Goal: Information Seeking & Learning: Get advice/opinions

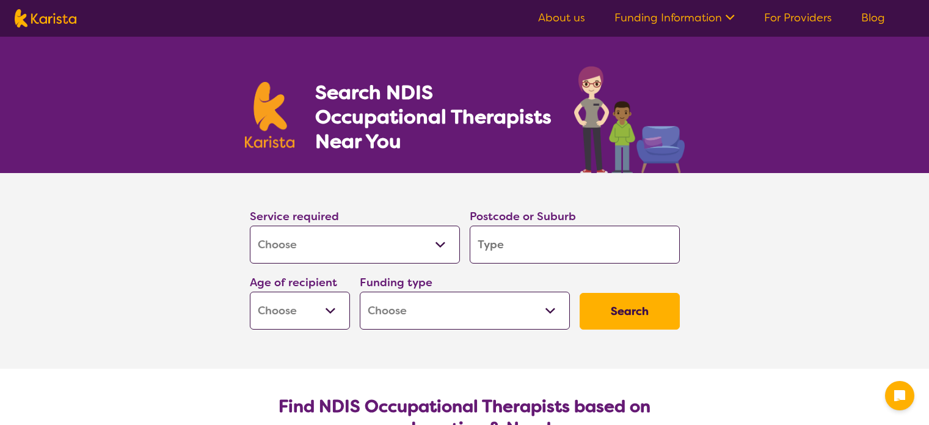
select select "[MEDICAL_DATA]"
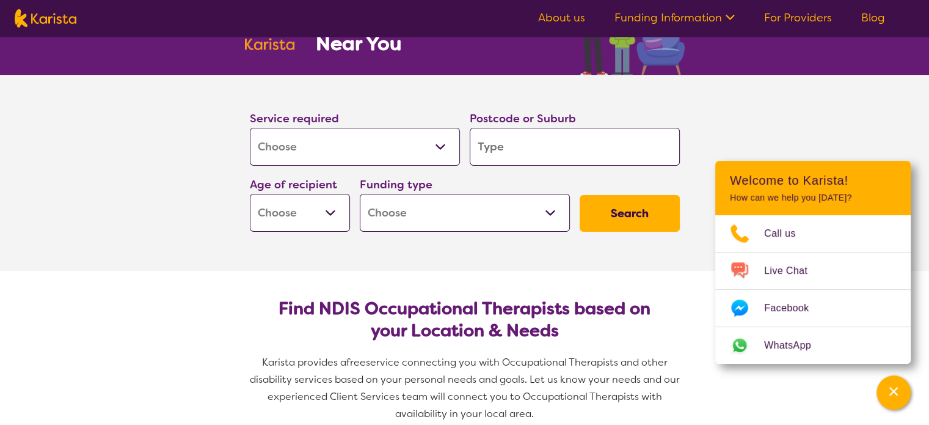
scroll to position [100, 0]
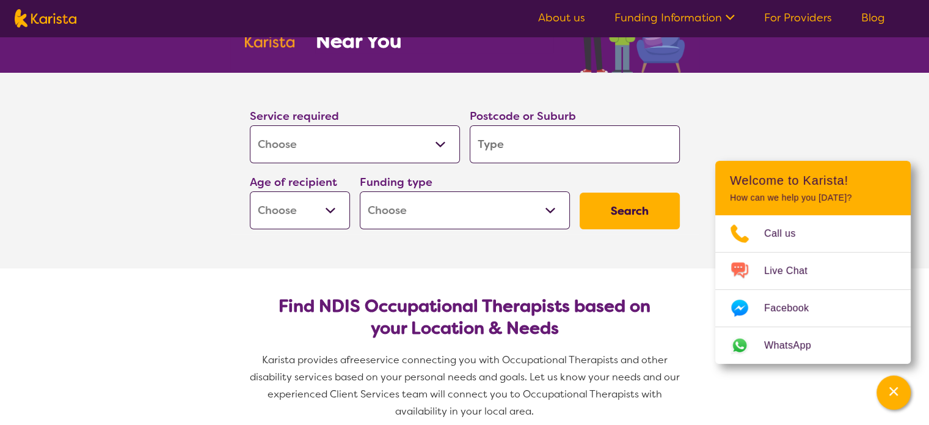
click at [544, 134] on input "search" at bounding box center [575, 144] width 210 height 38
type input "2481"
click at [335, 207] on select "Early Childhood - 0 to 9 Child - 10 to 11 Adolescent - 12 to 17 Adult - 18 to 6…" at bounding box center [300, 210] width 100 height 38
select select "AD"
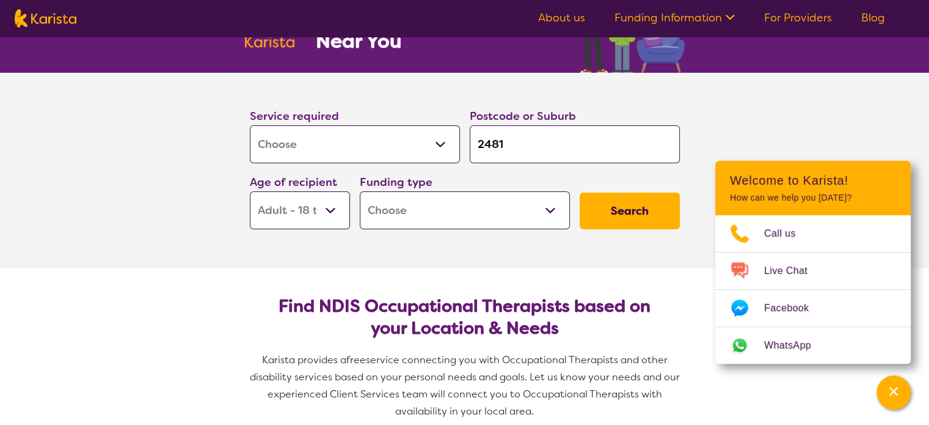
click at [250, 191] on select "Early Childhood - 0 to 9 Child - 10 to 11 Adolescent - 12 to 17 Adult - 18 to 6…" at bounding box center [300, 210] width 100 height 38
select select "AD"
click at [428, 224] on select "Home Care Package (HCP) National Disability Insurance Scheme (NDIS) I don't know" at bounding box center [465, 210] width 210 height 38
select select "NDIS"
click at [360, 191] on select "Home Care Package (HCP) National Disability Insurance Scheme (NDIS) I don't know" at bounding box center [465, 210] width 210 height 38
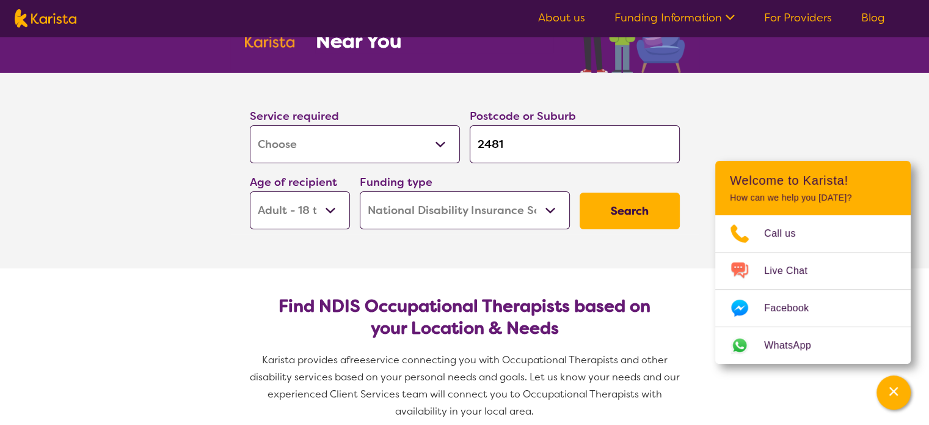
select select "NDIS"
click at [650, 222] on button "Search" at bounding box center [630, 210] width 100 height 37
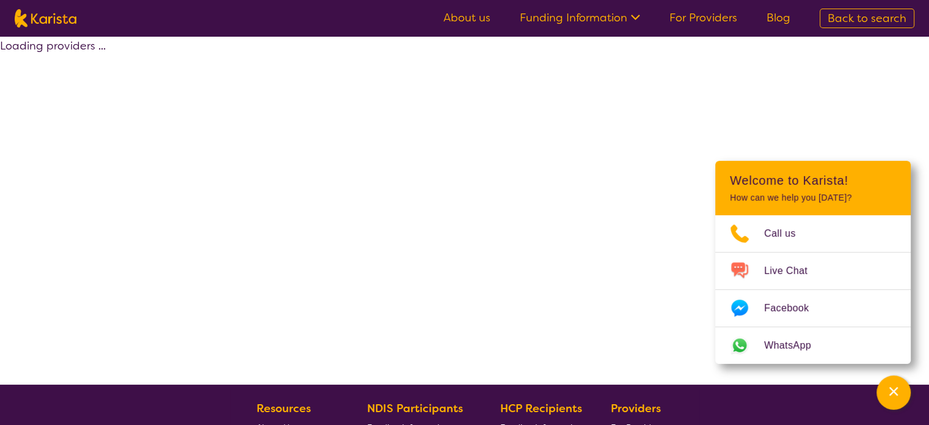
select select "by_score"
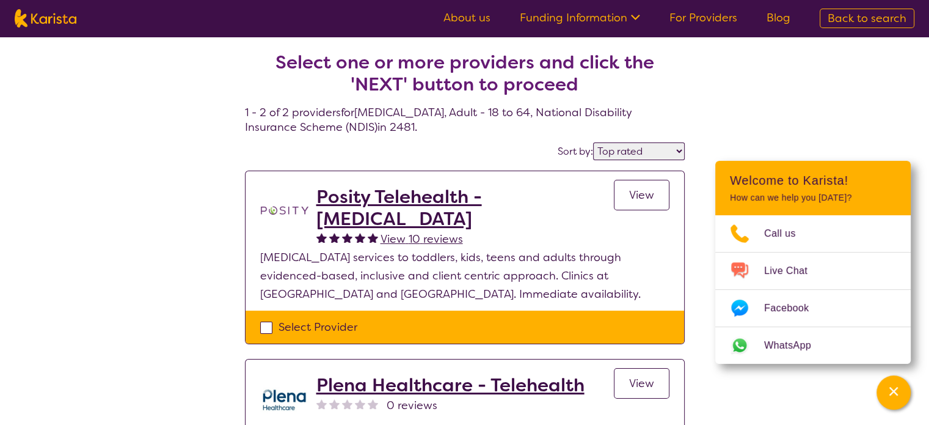
select select "[MEDICAL_DATA]"
select select "AD"
select select "NDIS"
select select "[MEDICAL_DATA]"
select select "AD"
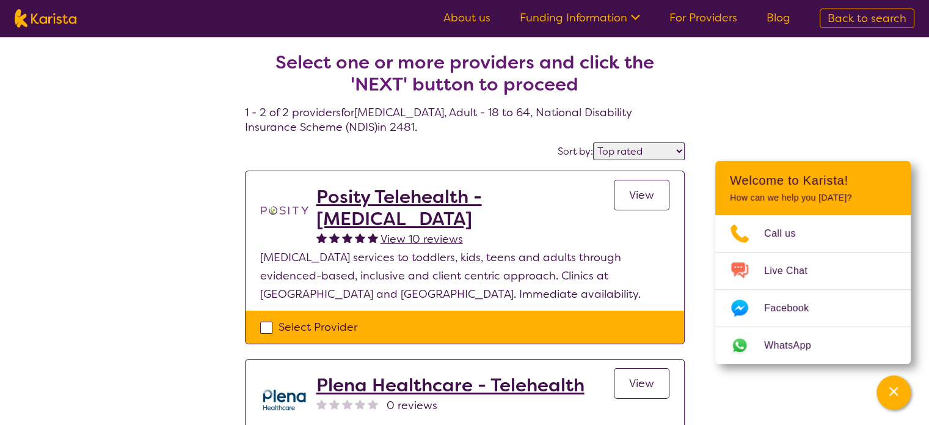
select select "NDIS"
